Goal: Task Accomplishment & Management: Manage account settings

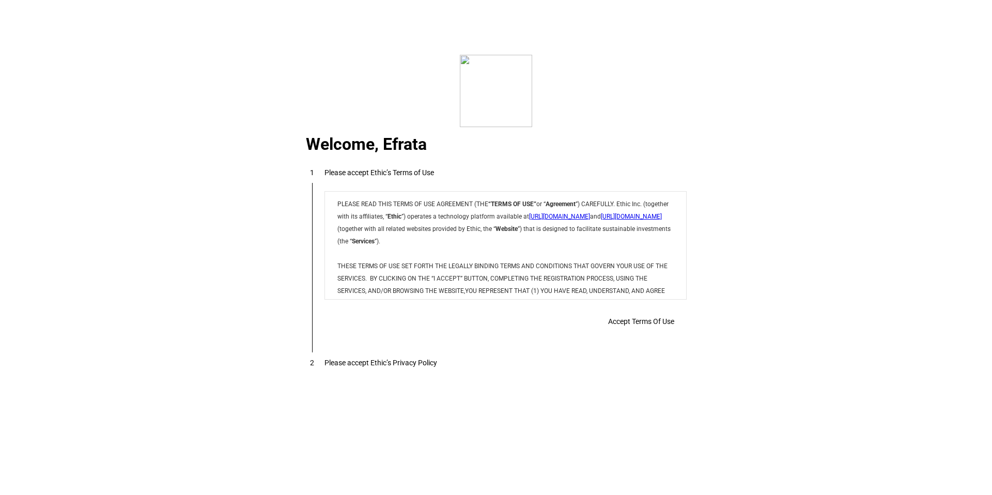
click at [611, 315] on div "Accept Terms Of Use" at bounding box center [506, 321] width 362 height 21
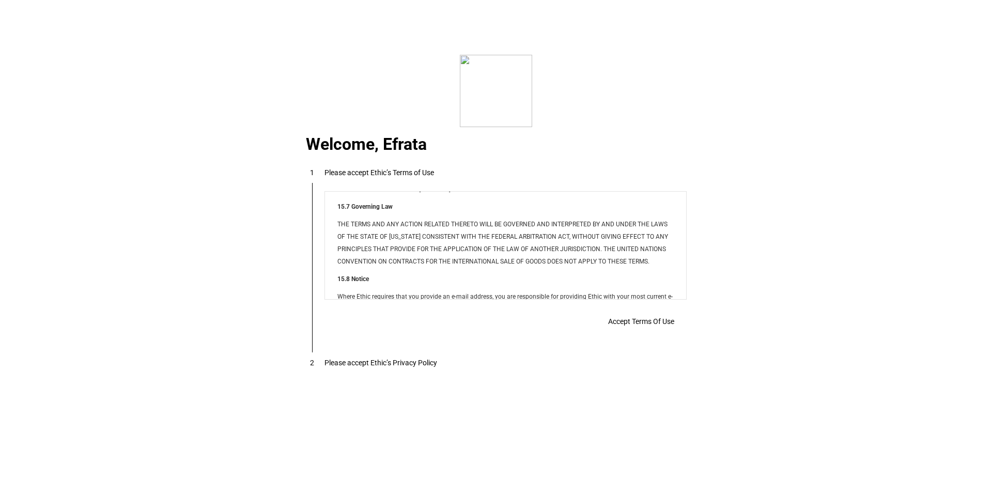
scroll to position [8369, 0]
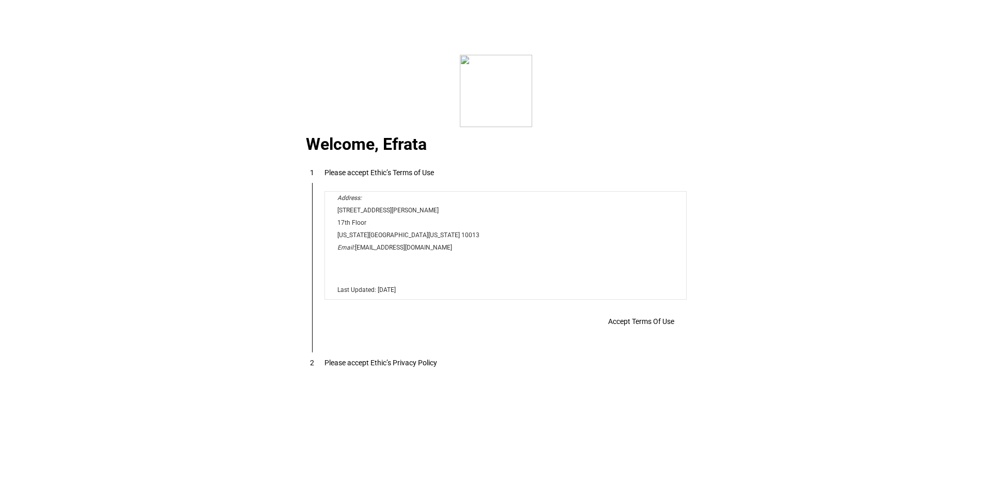
click at [672, 317] on span at bounding box center [641, 321] width 91 height 25
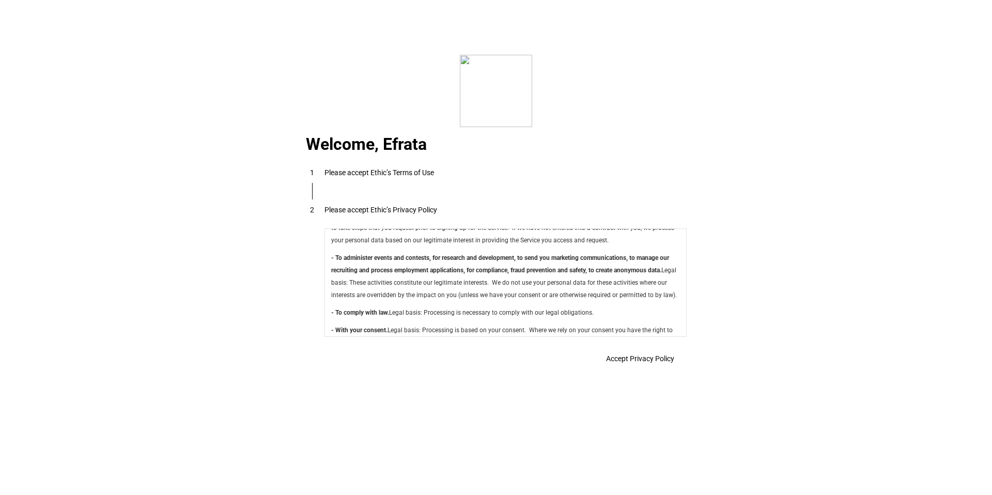
scroll to position [3679, 0]
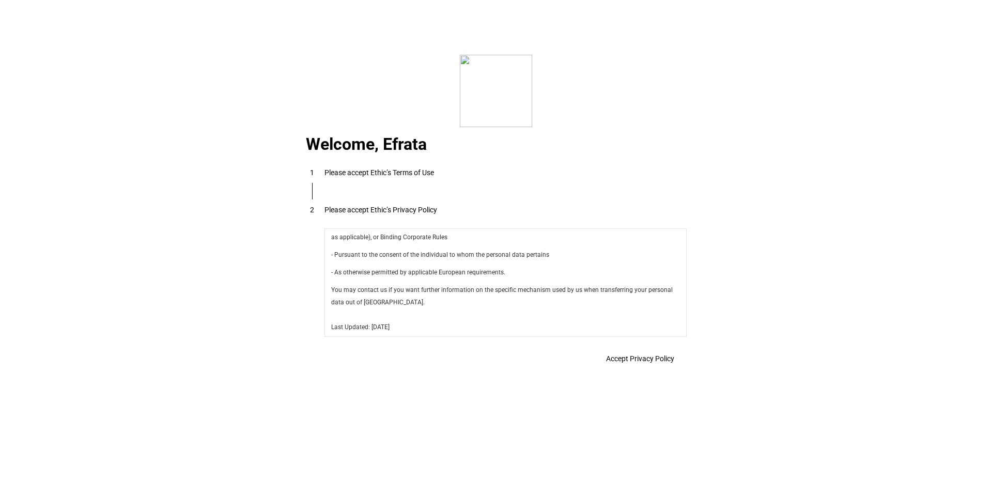
click at [674, 358] on span at bounding box center [640, 358] width 93 height 25
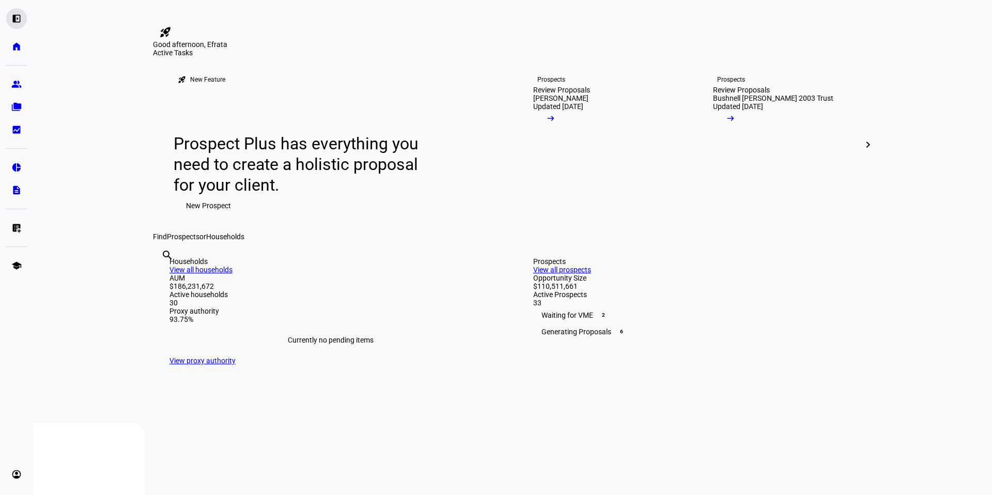
click at [22, 21] on div "left_panel_open" at bounding box center [16, 18] width 21 height 21
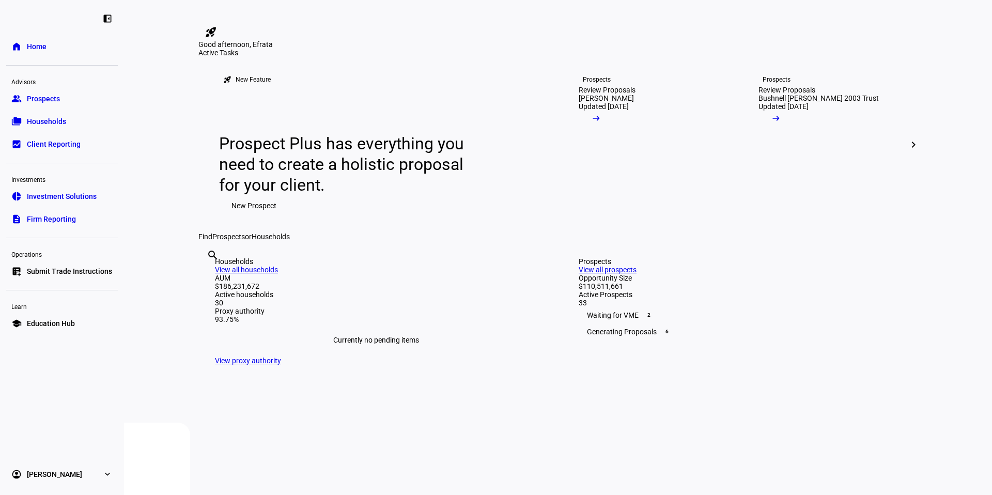
click at [66, 97] on link "group Prospects" at bounding box center [62, 98] width 112 height 21
